Goal: Check status: Check status

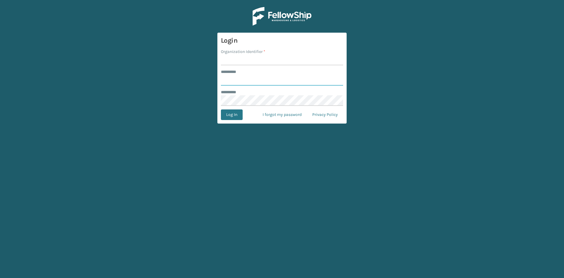
type input "****"
click at [237, 62] on input "Organization Identifier *" at bounding box center [282, 60] width 122 height 11
type input "Foamtex"
click at [233, 116] on button "Log In" at bounding box center [232, 114] width 22 height 11
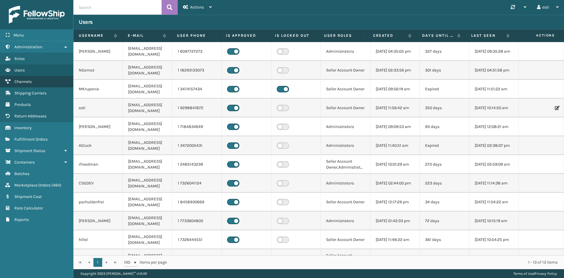
click at [31, 79] on span "Channels" at bounding box center [22, 81] width 17 height 5
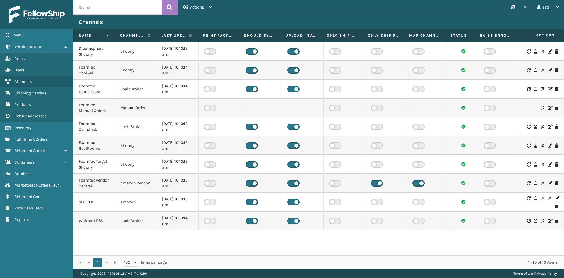
click at [555, 198] on icon at bounding box center [557, 198] width 4 height 4
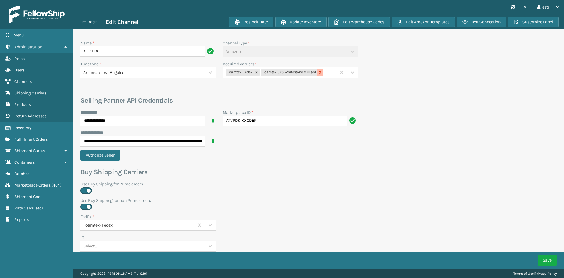
click at [321, 73] on icon at bounding box center [321, 72] width 2 height 2
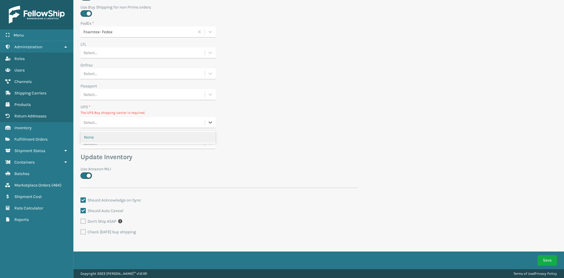
click at [109, 122] on div "Select..." at bounding box center [143, 123] width 124 height 10
click at [111, 136] on div "None" at bounding box center [148, 137] width 135 height 11
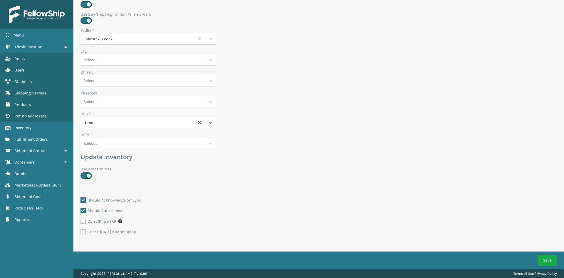
scroll to position [186, 0]
click at [543, 260] on button "Save" at bounding box center [547, 260] width 19 height 11
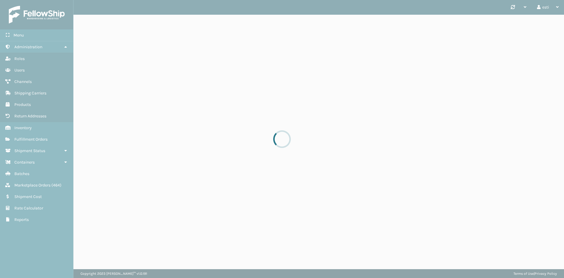
scroll to position [0, 0]
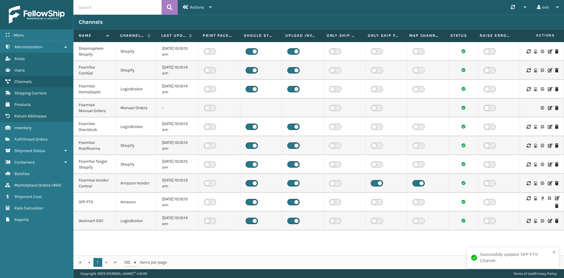
click at [555, 198] on icon at bounding box center [557, 198] width 4 height 4
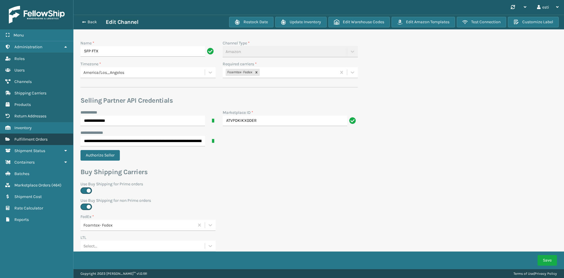
click at [49, 137] on link "Fulfillment Orders" at bounding box center [36, 138] width 73 height 11
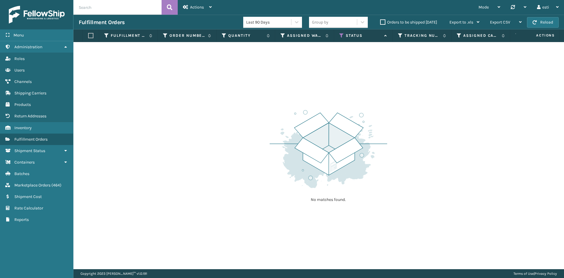
click at [382, 21] on label "Orders to be shipped [DATE]" at bounding box center [408, 22] width 57 height 5
click at [381, 21] on input "Orders to be shipped [DATE]" at bounding box center [380, 21] width 0 height 4
click at [342, 34] on icon at bounding box center [342, 35] width 5 height 5
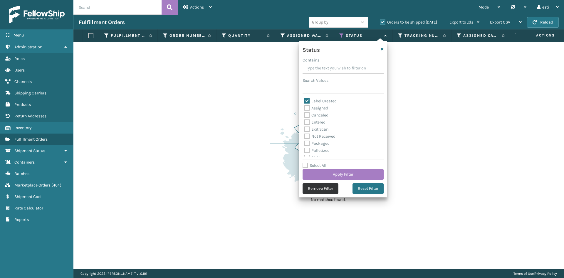
click at [329, 188] on button "Remove Filter" at bounding box center [321, 188] width 36 height 11
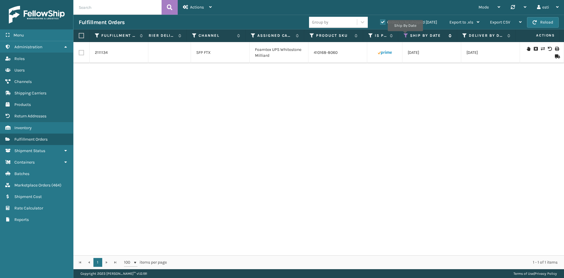
click at [405, 35] on icon at bounding box center [406, 35] width 5 height 5
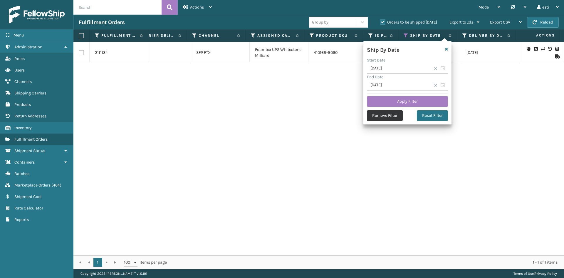
click at [394, 119] on button "Remove Filter" at bounding box center [385, 115] width 36 height 11
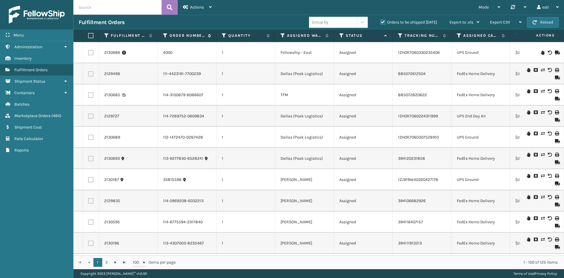
click at [164, 36] on icon at bounding box center [165, 35] width 5 height 5
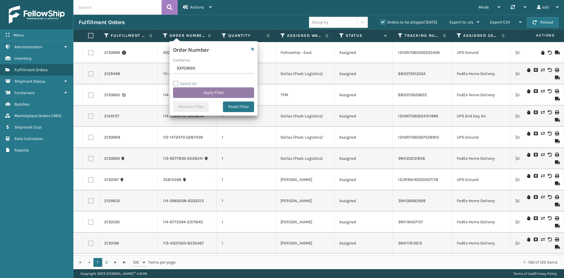
type input "33703650"
click at [205, 91] on button "Apply Filter" at bounding box center [213, 92] width 81 height 11
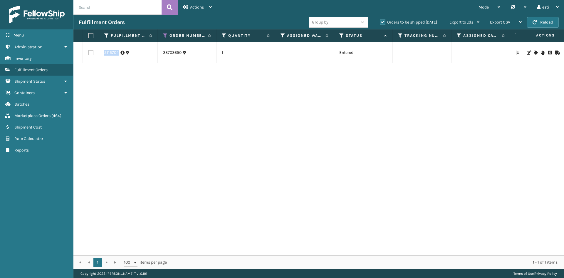
drag, startPoint x: 104, startPoint y: 53, endPoint x: 118, endPoint y: 53, distance: 14.4
click at [118, 53] on td "2115704" at bounding box center [128, 52] width 59 height 21
copy link "2115704"
click at [164, 36] on icon at bounding box center [165, 35] width 5 height 5
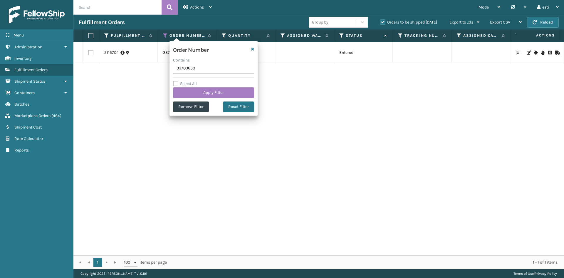
click at [194, 66] on input "33703650" at bounding box center [213, 68] width 81 height 11
drag, startPoint x: 197, startPoint y: 66, endPoint x: 142, endPoint y: 64, distance: 54.7
click at [142, 64] on section "Fulfillment Orders Group by Orders to be shipped [DATE] Export to .xls Use ship…" at bounding box center [318, 142] width 491 height 254
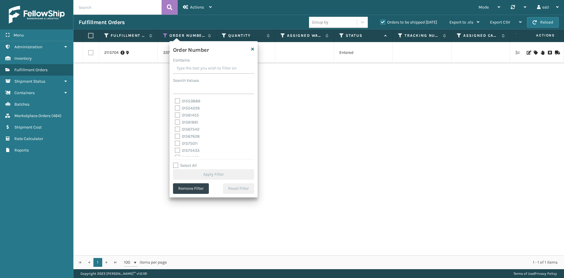
click at [186, 67] on input "Contains" at bounding box center [213, 68] width 81 height 11
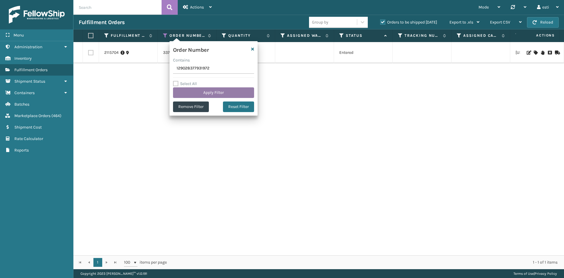
type input "129028377931972"
click at [190, 95] on button "Apply Filter" at bounding box center [213, 92] width 81 height 11
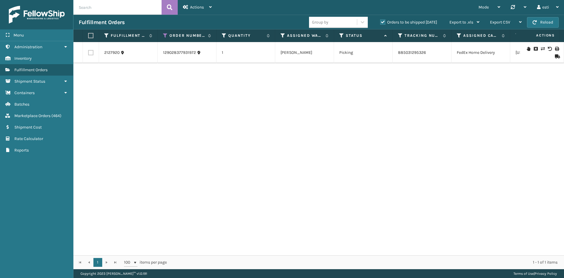
drag, startPoint x: 284, startPoint y: 250, endPoint x: 288, endPoint y: 252, distance: 5.0
click at [289, 251] on div "2127920 129028377931972 1 [PERSON_NAME] Picking 885031295326 FedEx Home Deliver…" at bounding box center [318, 148] width 491 height 213
click at [164, 36] on icon at bounding box center [165, 35] width 5 height 5
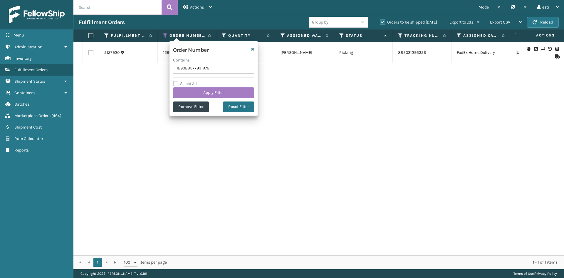
drag, startPoint x: 223, startPoint y: 71, endPoint x: 159, endPoint y: 69, distance: 64.4
click at [159, 69] on section "Fulfillment Orders Group by Orders to be shipped [DATE] Export to .xls Use ship…" at bounding box center [318, 142] width 491 height 254
type input "129028165820473"
click at [208, 91] on button "Apply Filter" at bounding box center [213, 92] width 81 height 11
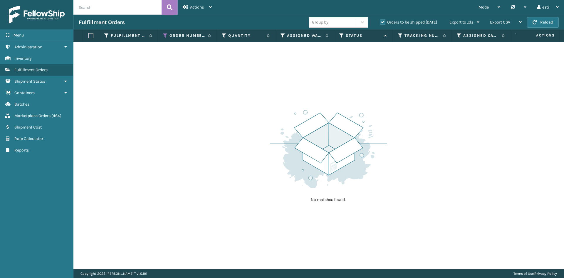
click at [383, 20] on label "Orders to be shipped [DATE]" at bounding box center [408, 22] width 57 height 5
click at [381, 20] on input "Orders to be shipped [DATE]" at bounding box center [380, 21] width 0 height 4
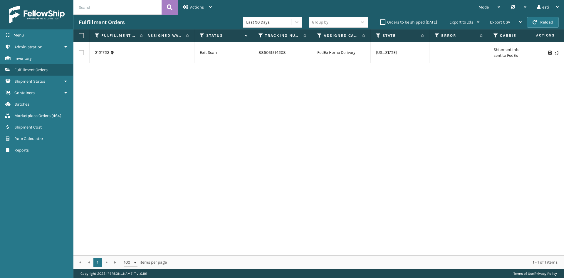
scroll to position [0, 166]
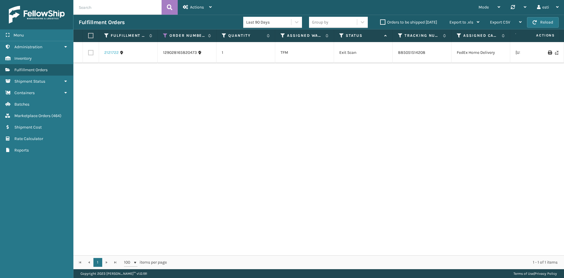
click at [114, 51] on link "2121722" at bounding box center [111, 53] width 14 height 6
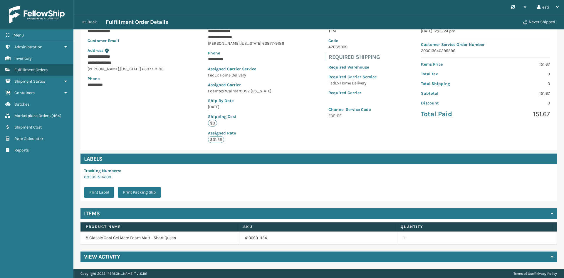
click at [133, 255] on div "View Activity" at bounding box center [319, 256] width 477 height 11
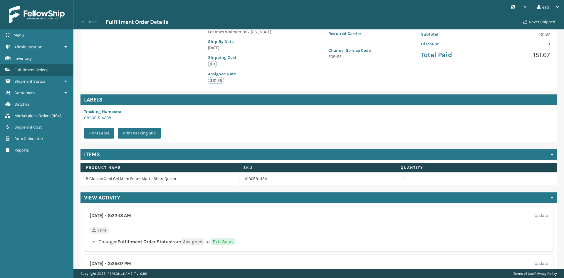
click at [82, 22] on span "button" at bounding box center [83, 22] width 4 height 4
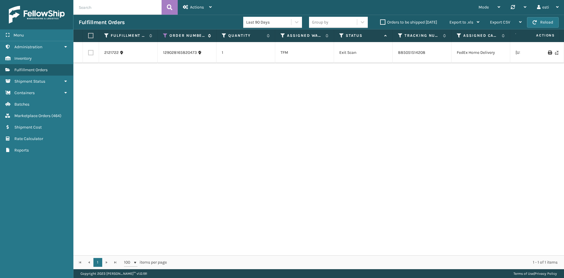
click at [165, 35] on icon at bounding box center [165, 35] width 5 height 5
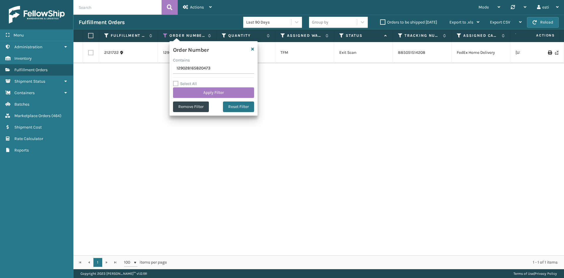
drag, startPoint x: 210, startPoint y: 66, endPoint x: 155, endPoint y: 68, distance: 55.3
click at [155, 68] on section "Fulfillment Orders Last 90 Days Group by Orders to be shipped [DATE] Export to …" at bounding box center [318, 142] width 491 height 254
type input "129028371835257"
click at [218, 89] on button "Apply Filter" at bounding box center [213, 92] width 81 height 11
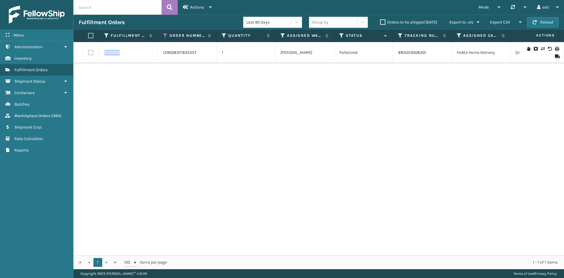
drag, startPoint x: 125, startPoint y: 51, endPoint x: 103, endPoint y: 51, distance: 21.8
click at [103, 51] on td "2126653" at bounding box center [128, 52] width 59 height 21
copy link "2126653"
